Goal: Information Seeking & Learning: Learn about a topic

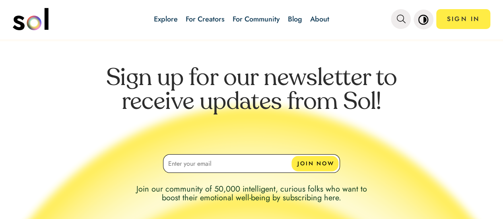
scroll to position [3417, 0]
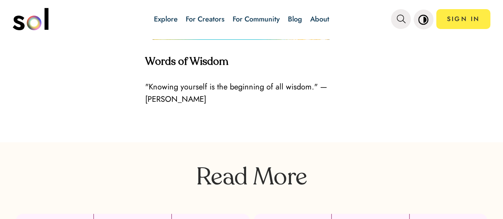
scroll to position [2225, 0]
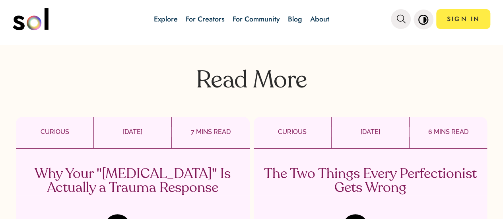
scroll to position [2344, 0]
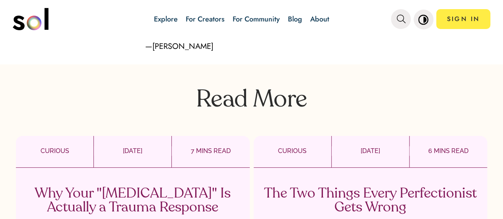
scroll to position [2781, 0]
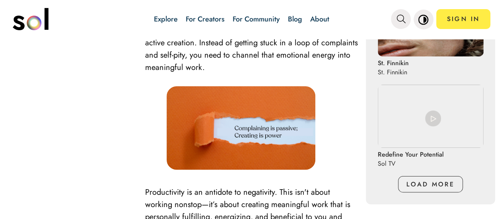
scroll to position [755, 0]
